Goal: Find specific page/section: Find specific page/section

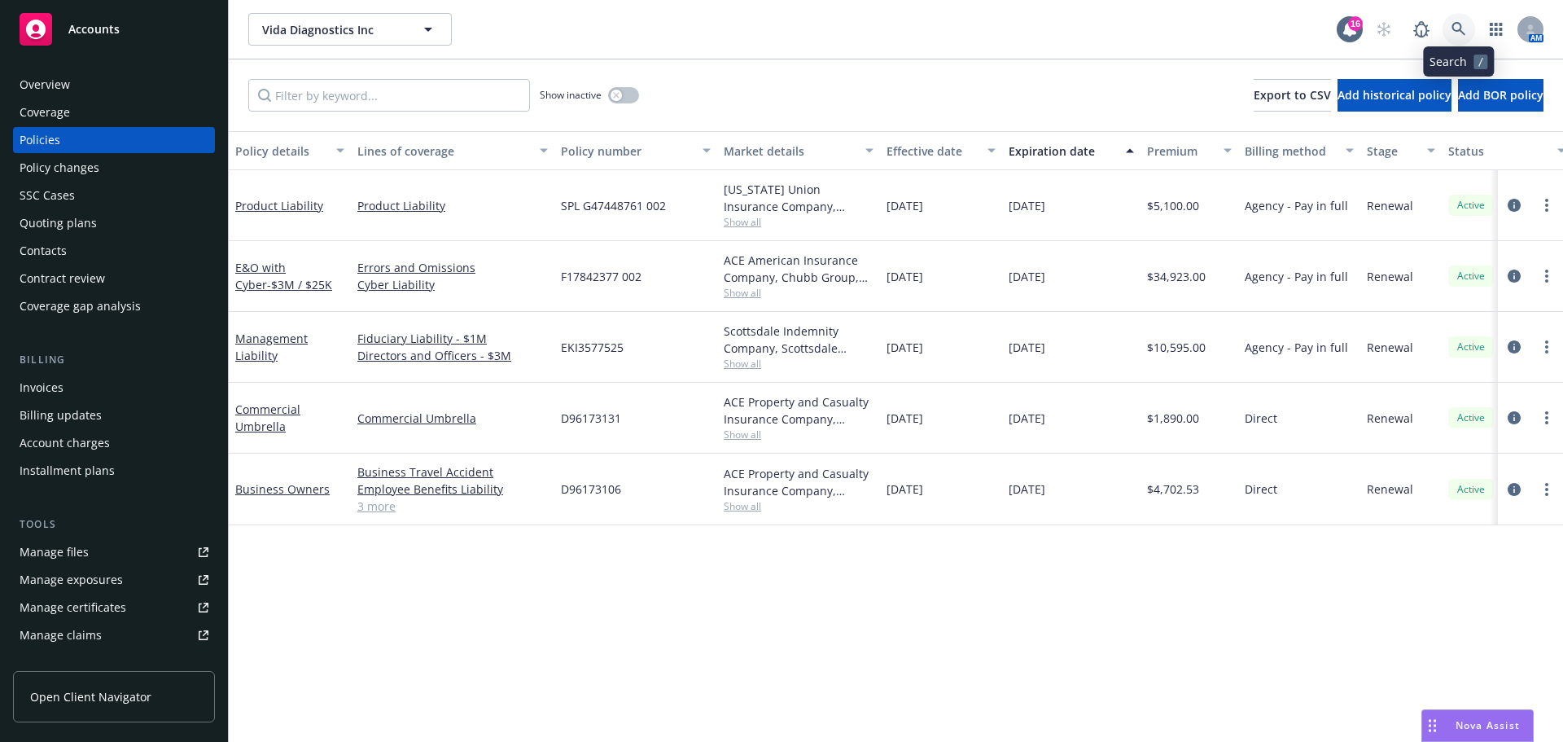
click at [1457, 17] on link at bounding box center [1459, 29] width 33 height 33
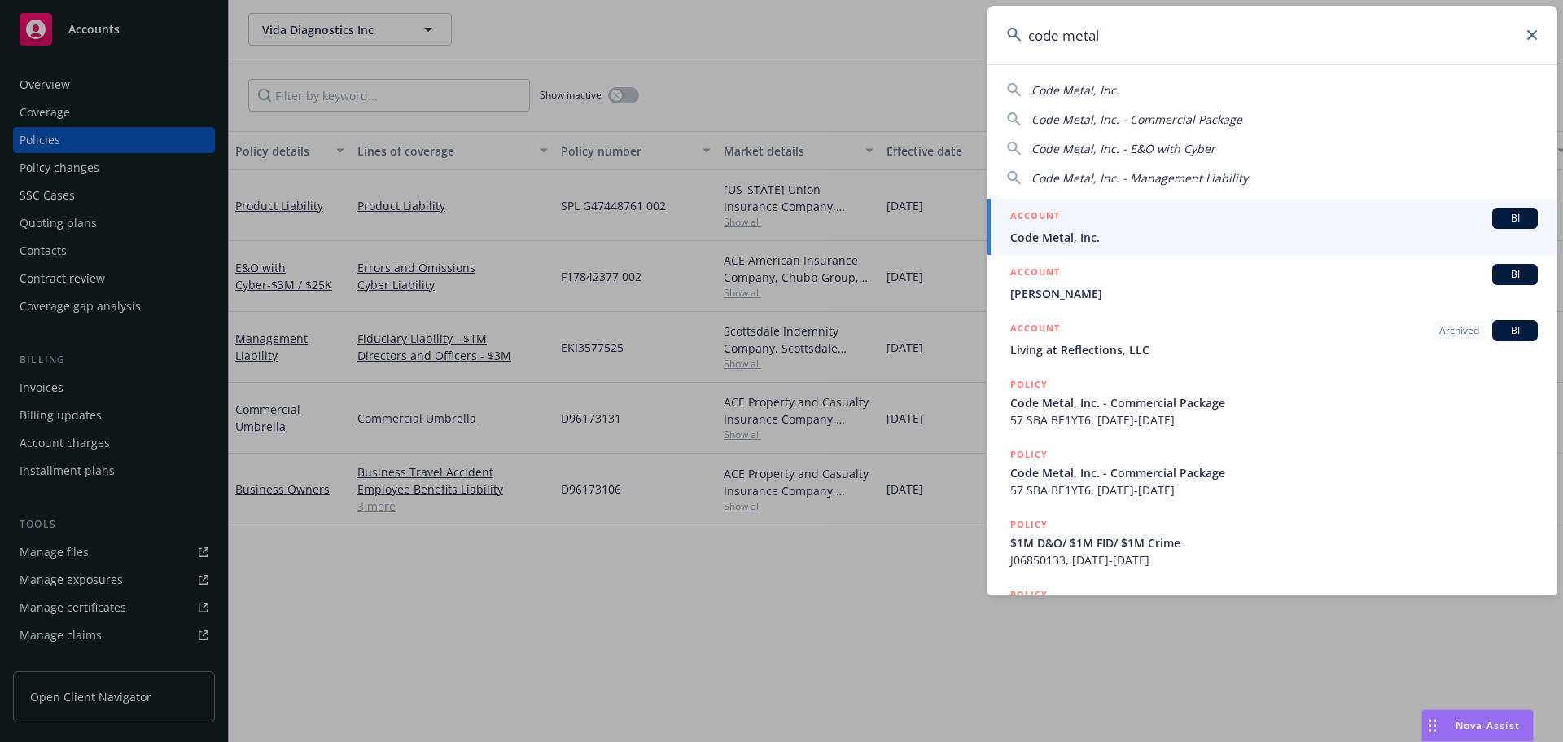
type input "code metal"
click at [1124, 241] on span "Code Metal, Inc." at bounding box center [1274, 237] width 528 height 17
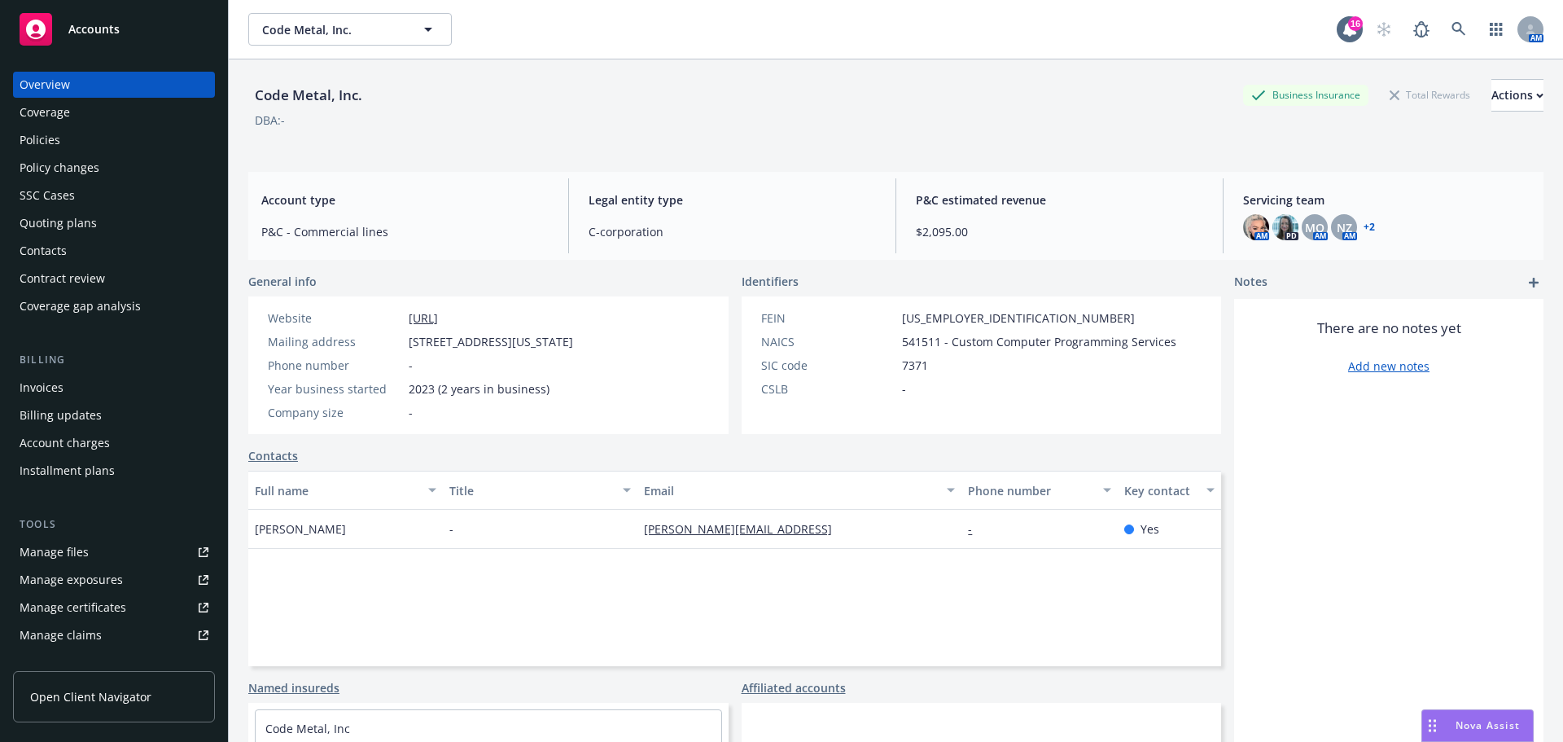
click at [78, 131] on div "Policies" at bounding box center [114, 140] width 189 height 26
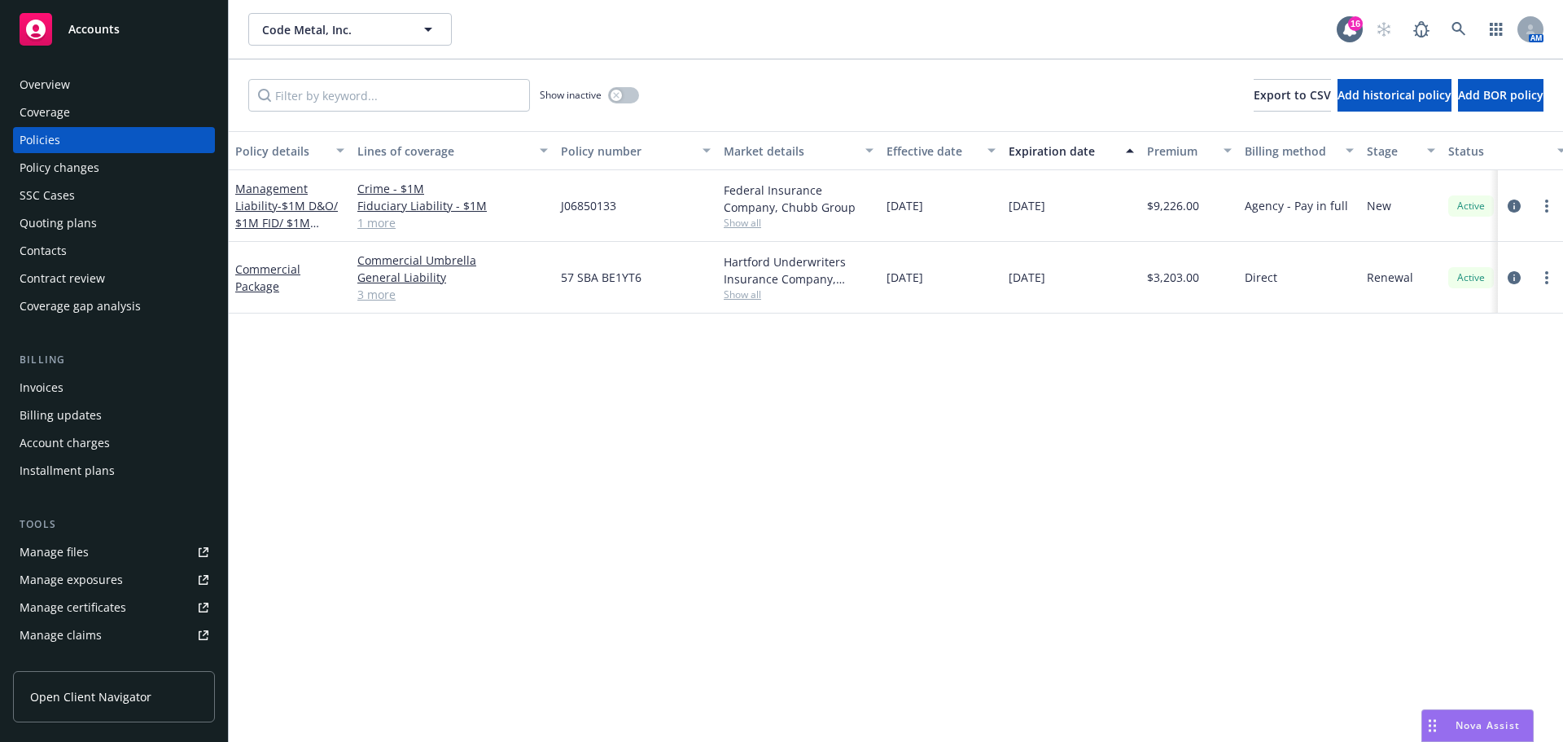
click at [115, 234] on div "Quoting plans" at bounding box center [114, 223] width 189 height 26
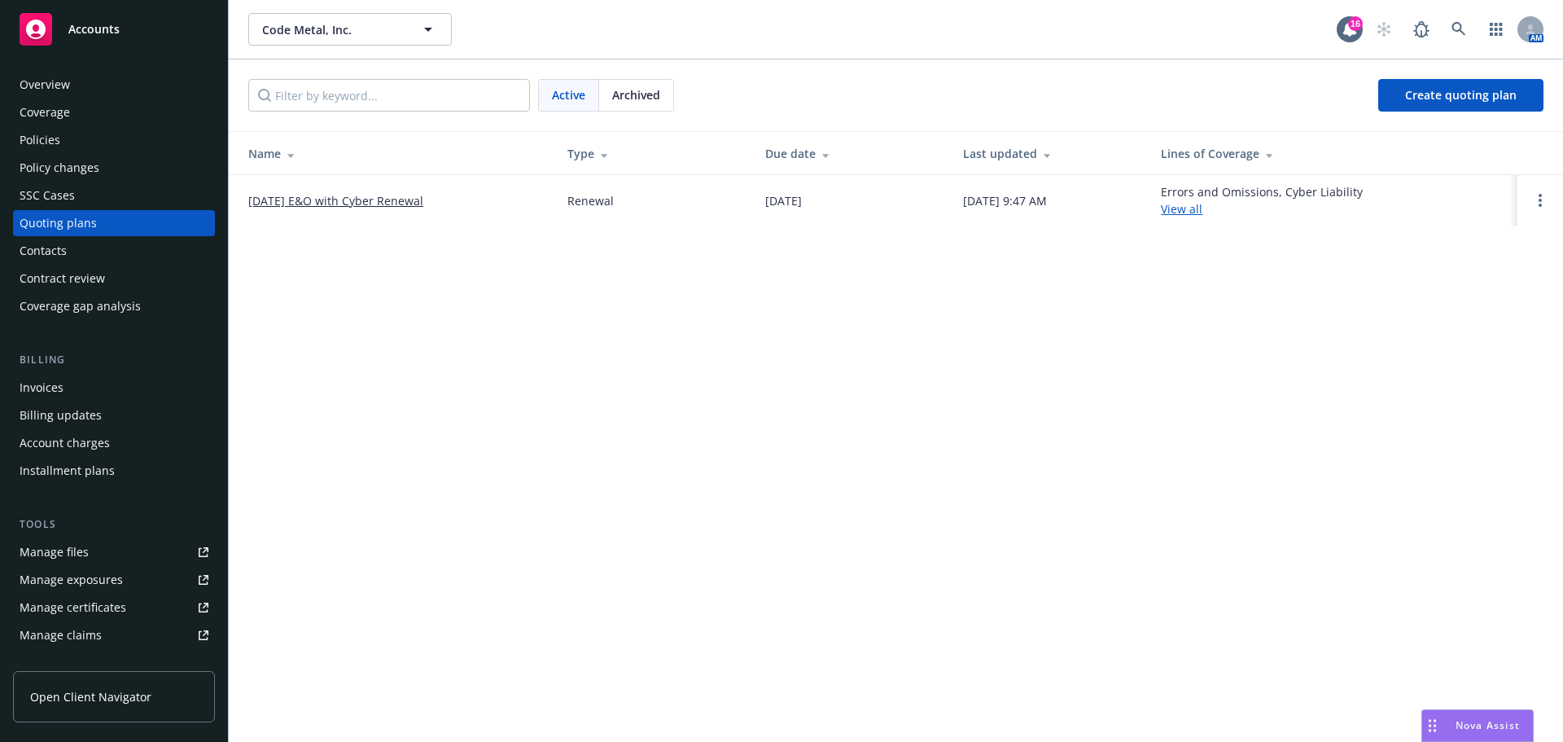
click at [389, 200] on link "[DATE] E&O with Cyber Renewal" at bounding box center [335, 200] width 175 height 17
